Goal: Check status

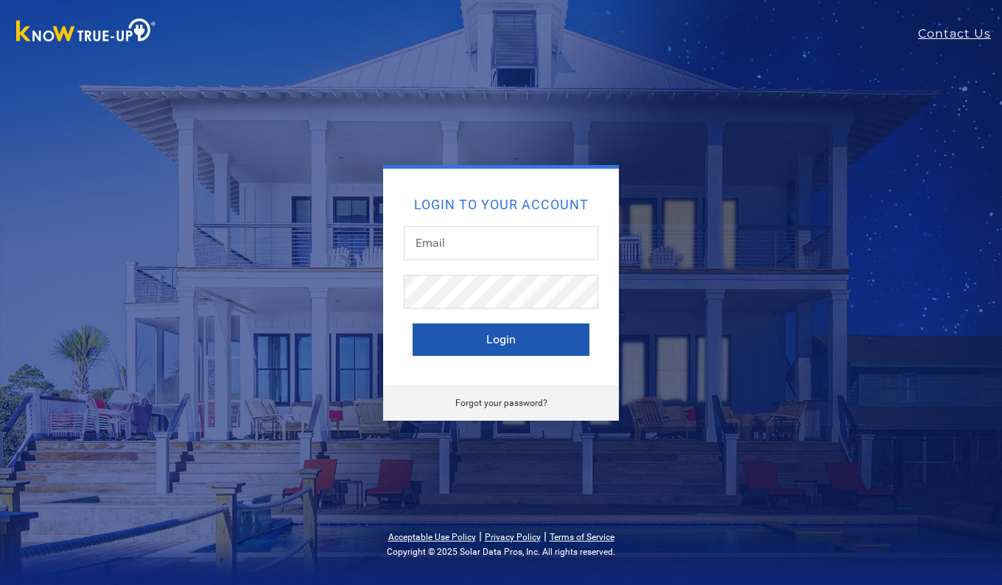
type input "[EMAIL_ADDRESS][DOMAIN_NAME]"
click at [501, 341] on button "Login" at bounding box center [501, 340] width 177 height 32
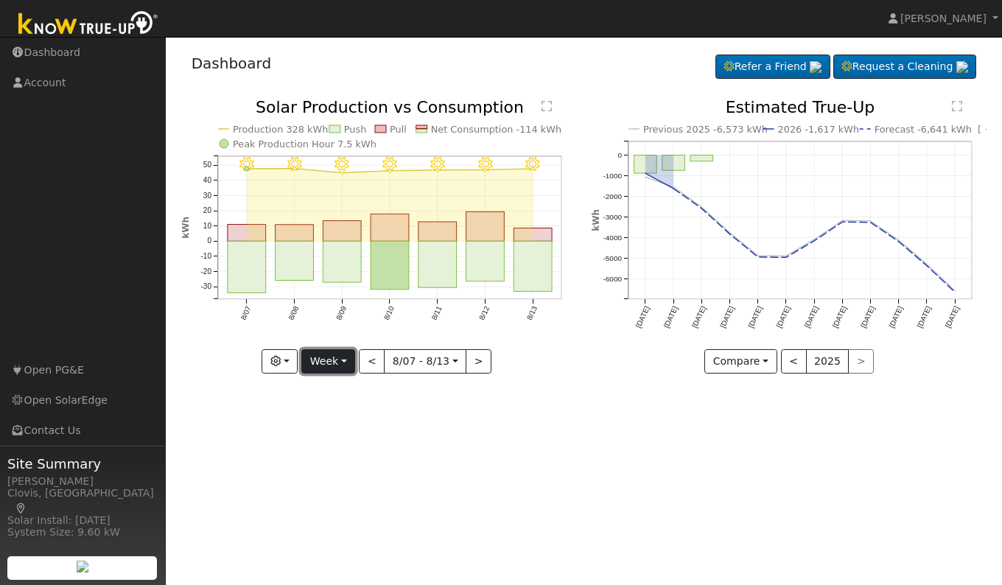
click at [333, 354] on button "Week" at bounding box center [328, 361] width 54 height 25
click at [337, 387] on link "Day" at bounding box center [353, 392] width 102 height 21
type input "[DATE]"
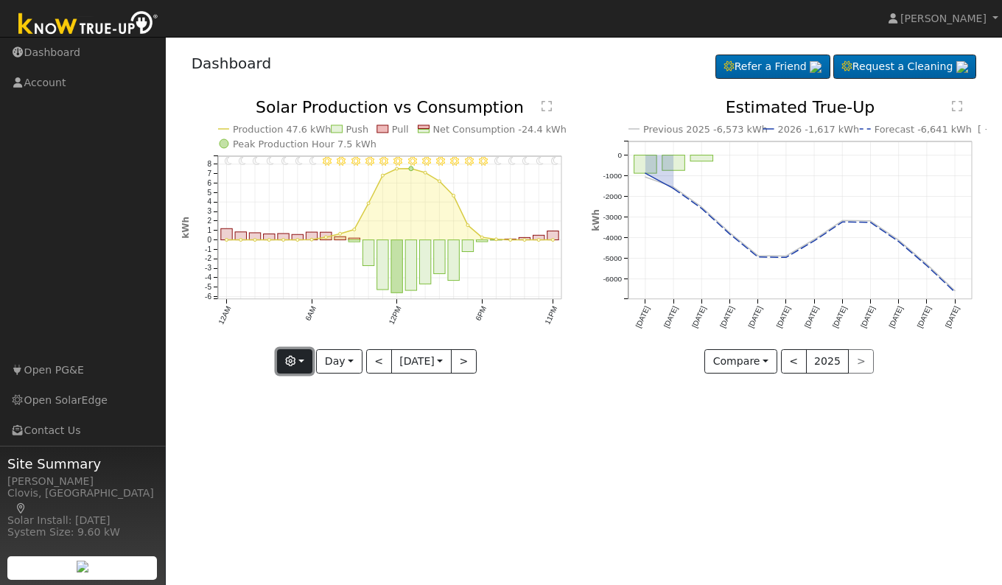
click at [291, 360] on icon "button" at bounding box center [290, 361] width 10 height 10
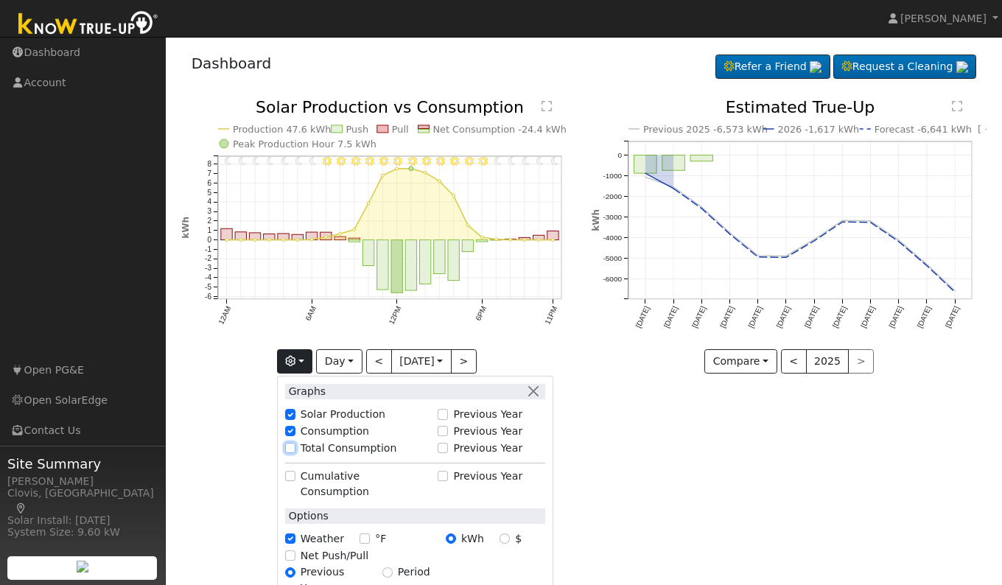
click at [285, 447] on input "Total Consumption" at bounding box center [290, 448] width 10 height 10
checkbox input "true"
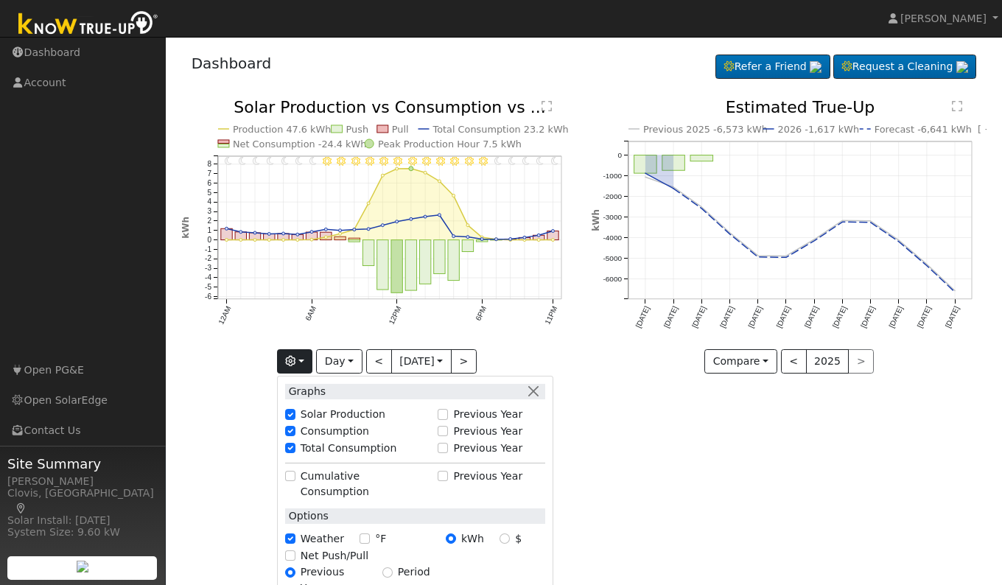
click at [618, 470] on div "User Profile First name Last name Email Email Notifications No Emails No Emails…" at bounding box center [584, 311] width 836 height 548
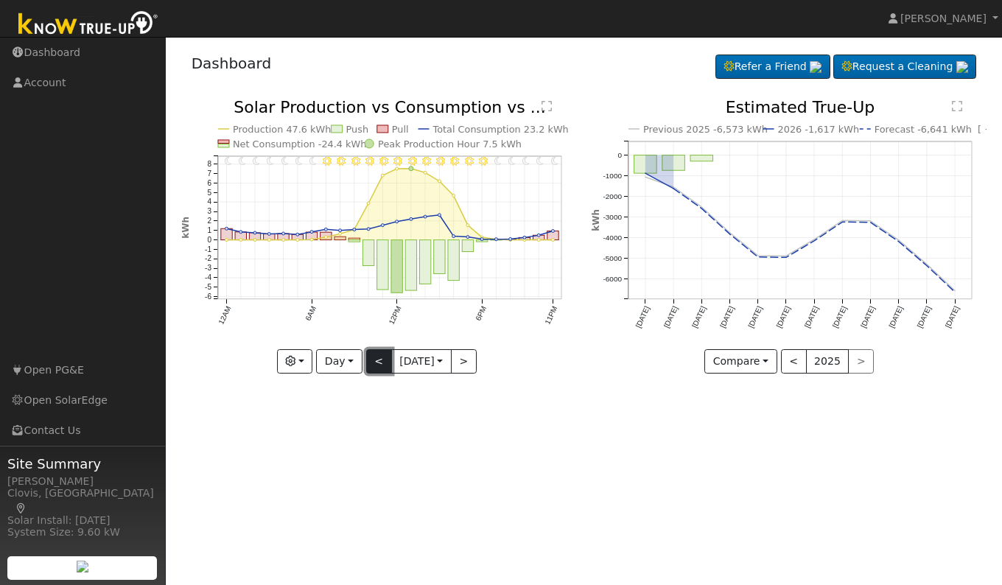
click at [368, 367] on button "<" at bounding box center [379, 361] width 26 height 25
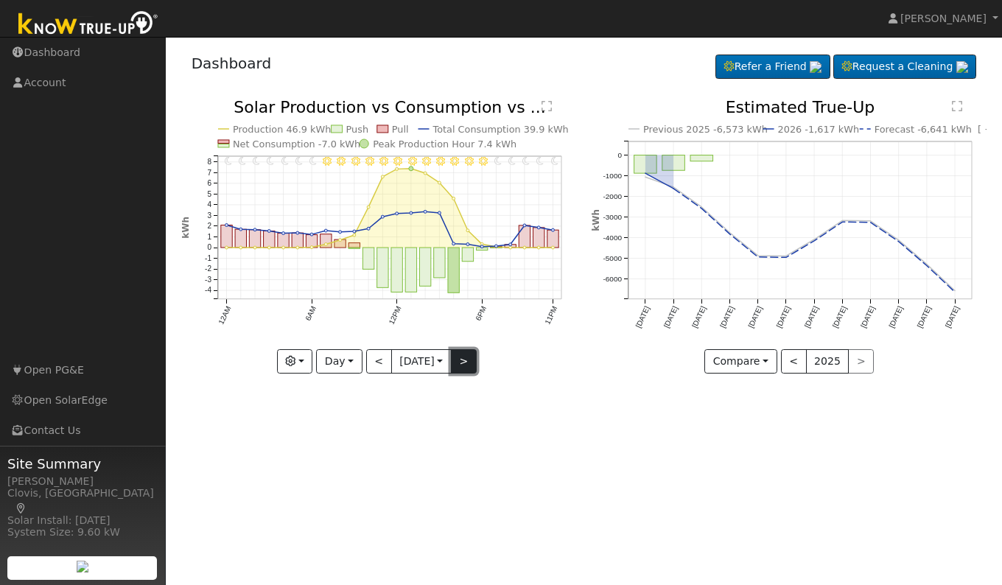
click at [473, 369] on button ">" at bounding box center [464, 361] width 26 height 25
type input "[DATE]"
